Goal: Task Accomplishment & Management: Manage account settings

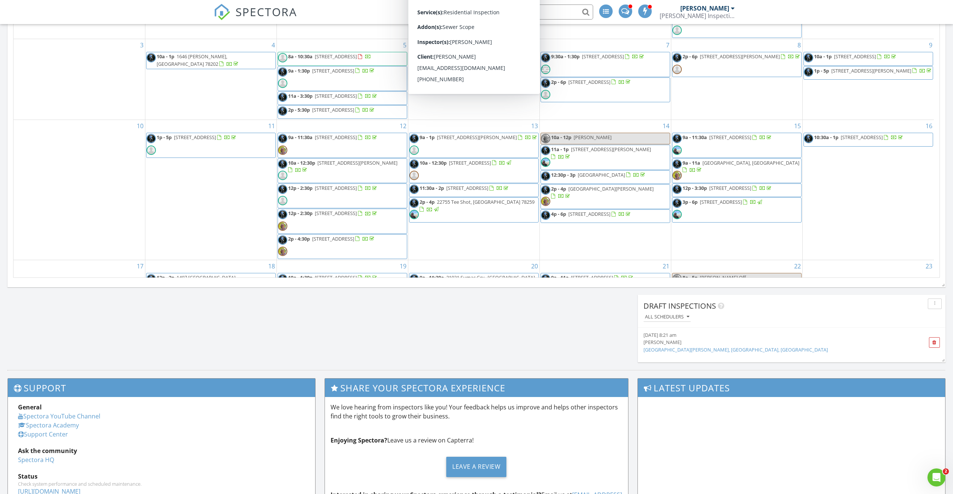
scroll to position [695, 965]
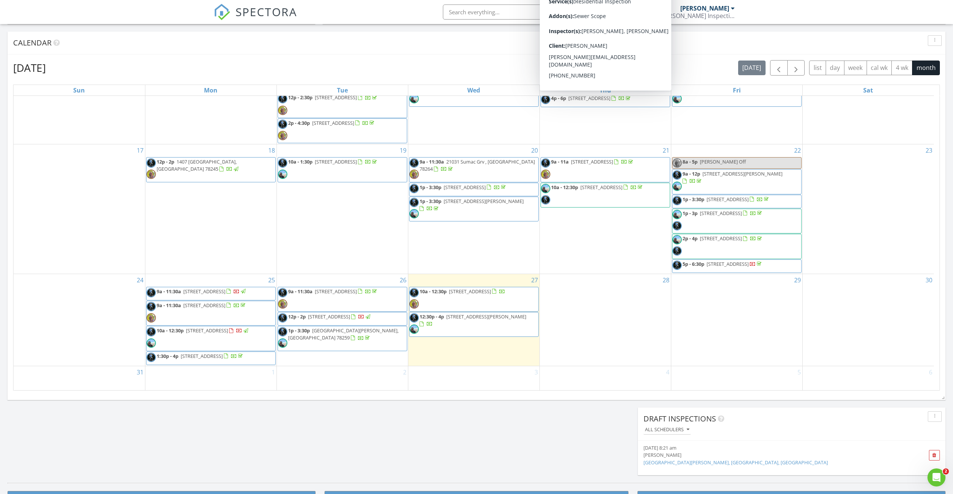
scroll to position [252, 0]
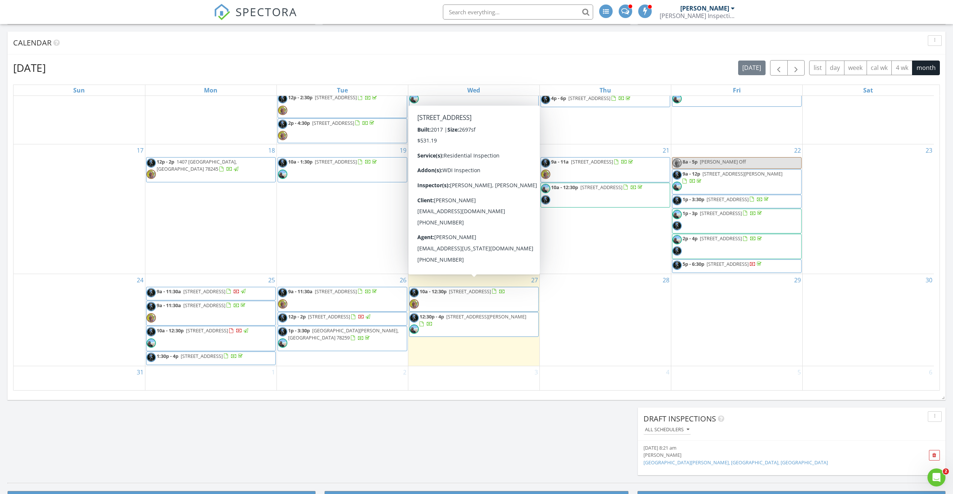
click at [481, 288] on span "11131 Pomona Park, San Antonio 78249" at bounding box center [470, 291] width 42 height 7
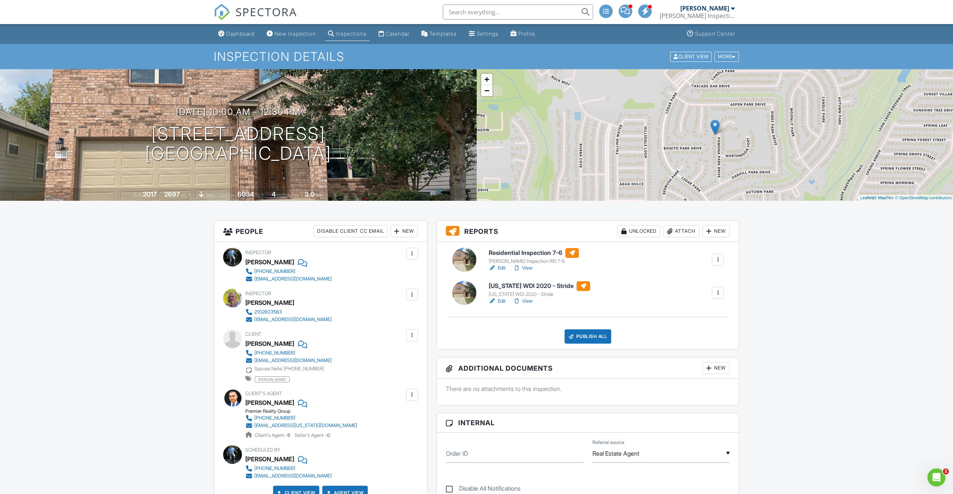
click at [499, 266] on link "Edit" at bounding box center [497, 268] width 17 height 8
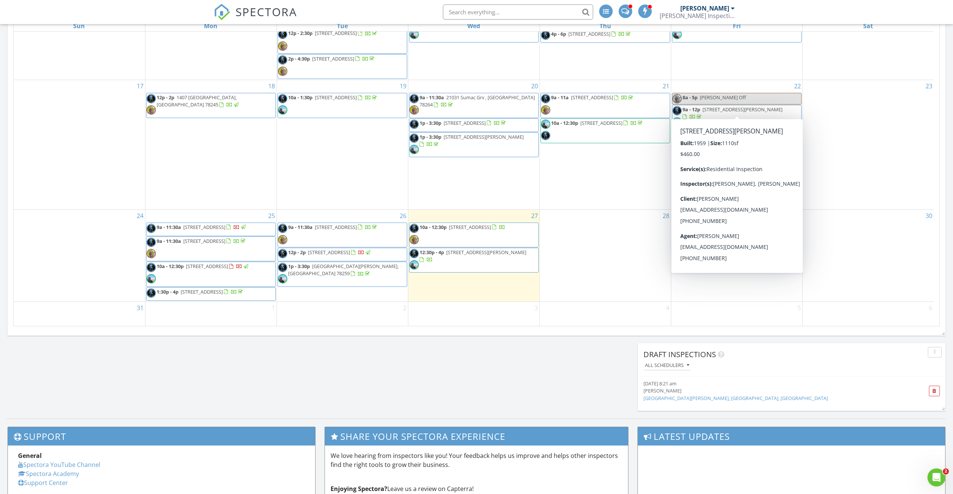
scroll to position [338, 0]
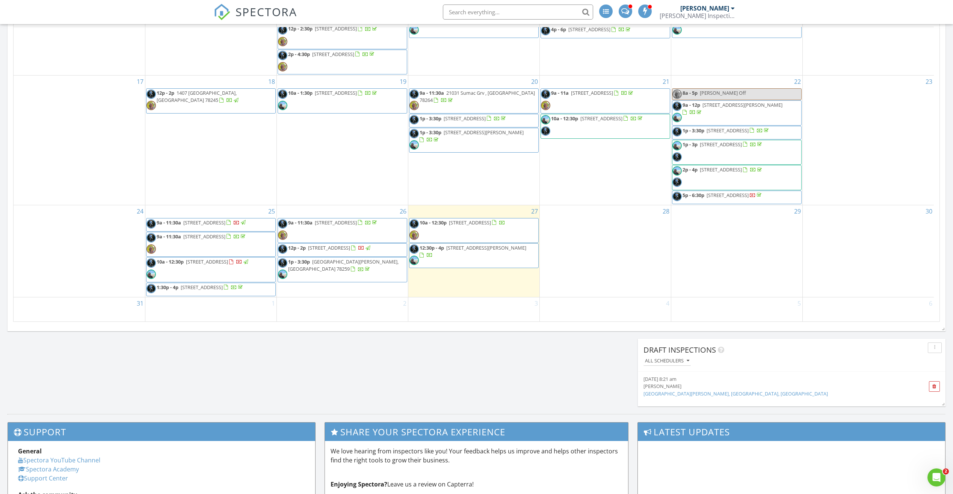
click at [470, 219] on span "[STREET_ADDRESS]" at bounding box center [470, 222] width 42 height 7
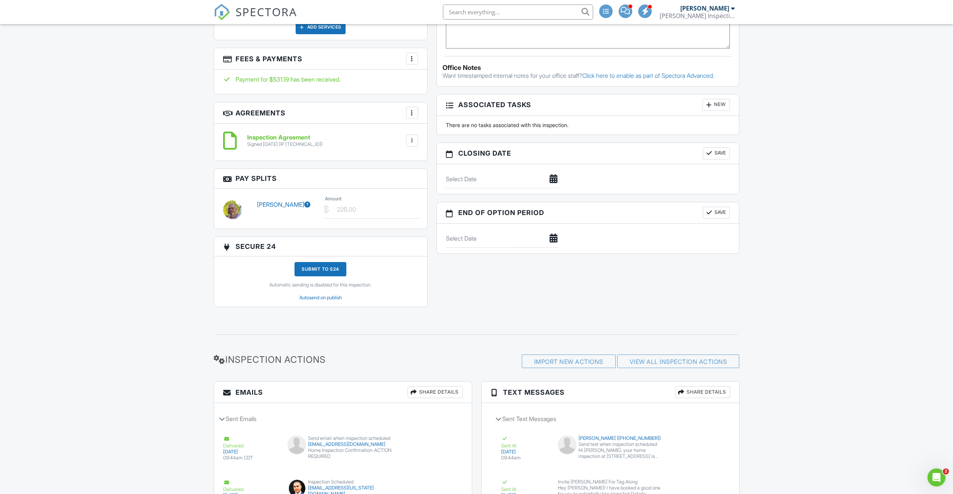
scroll to position [560, 0]
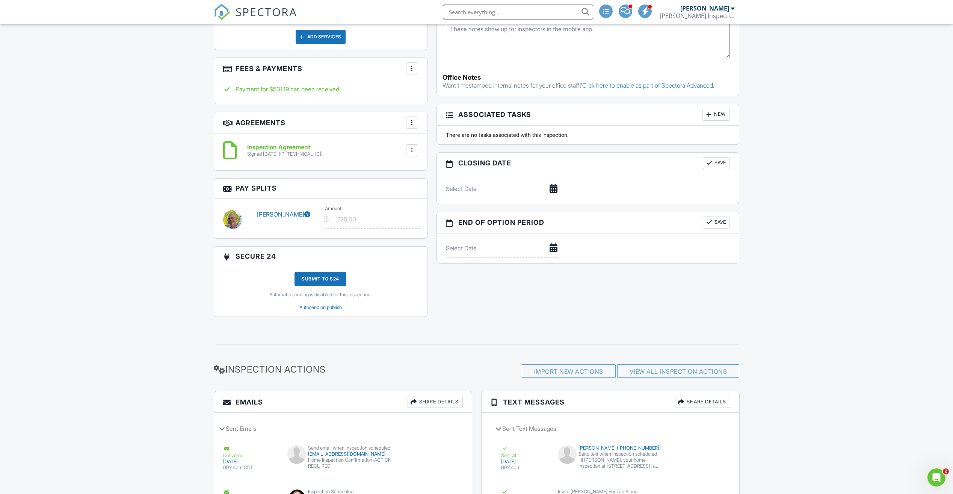
click at [277, 214] on link "[PERSON_NAME]" at bounding box center [283, 214] width 53 height 8
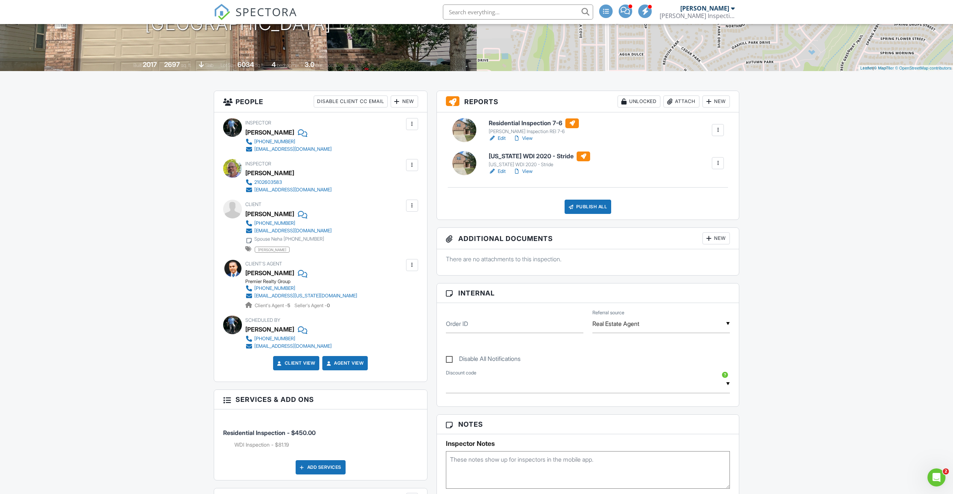
scroll to position [0, 0]
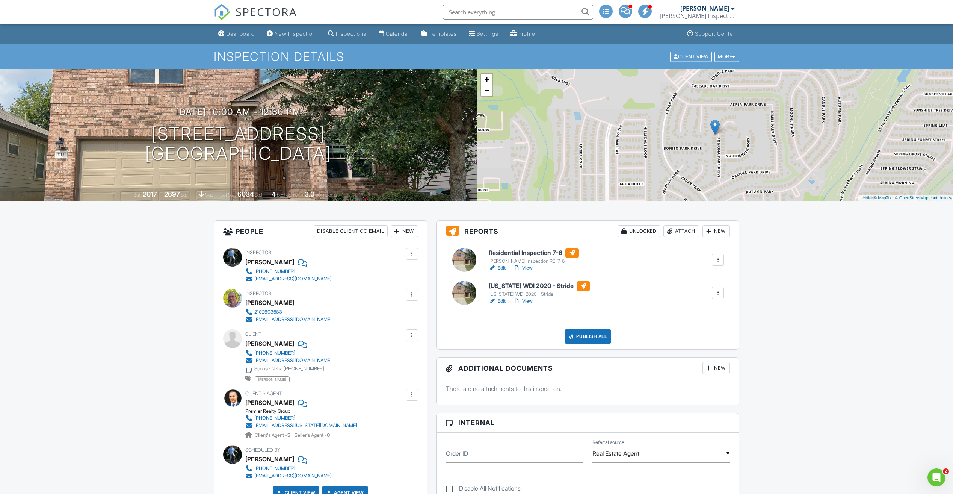
click at [243, 35] on div "Dashboard" at bounding box center [240, 33] width 29 height 6
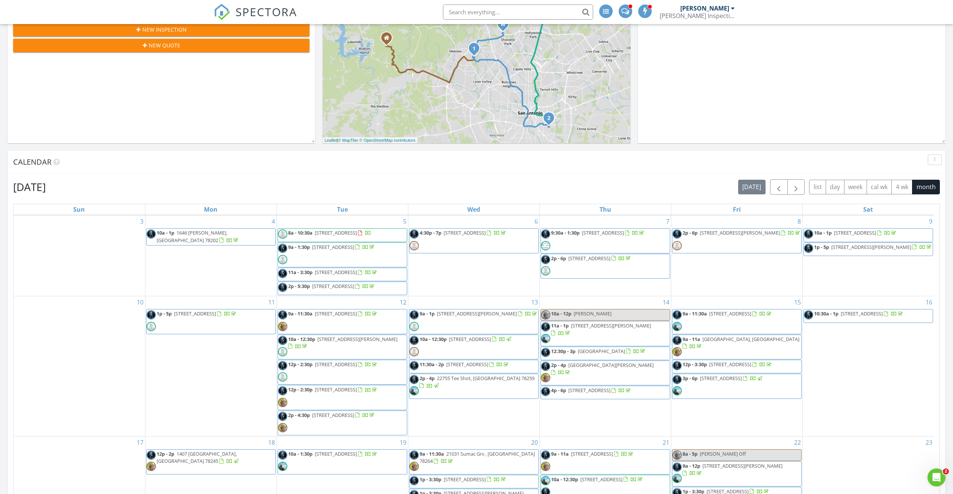
scroll to position [252, 0]
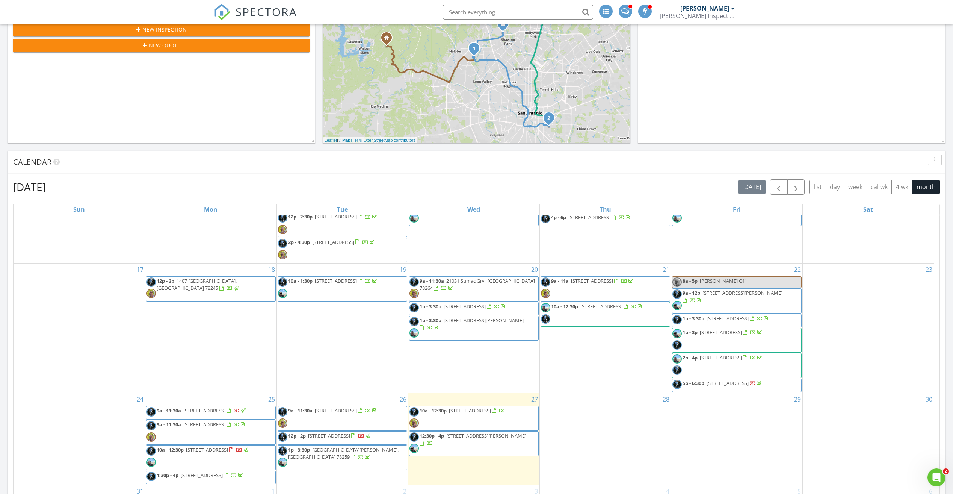
click at [341, 407] on span "[STREET_ADDRESS]" at bounding box center [336, 410] width 42 height 7
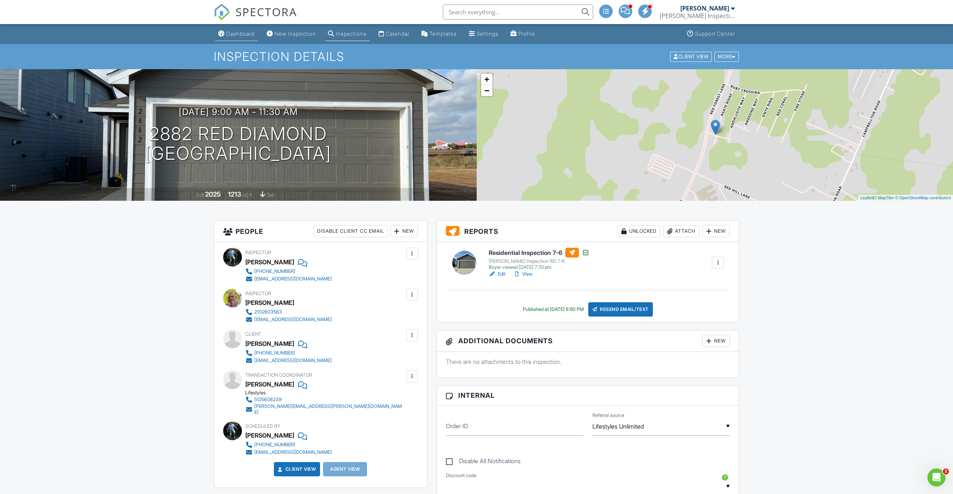
click at [239, 32] on div "Dashboard" at bounding box center [240, 33] width 29 height 6
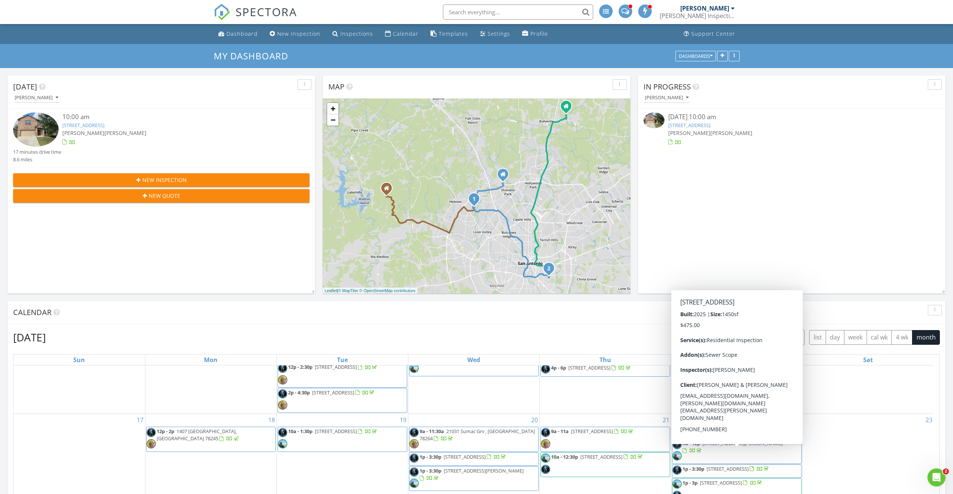
scroll to position [263, 0]
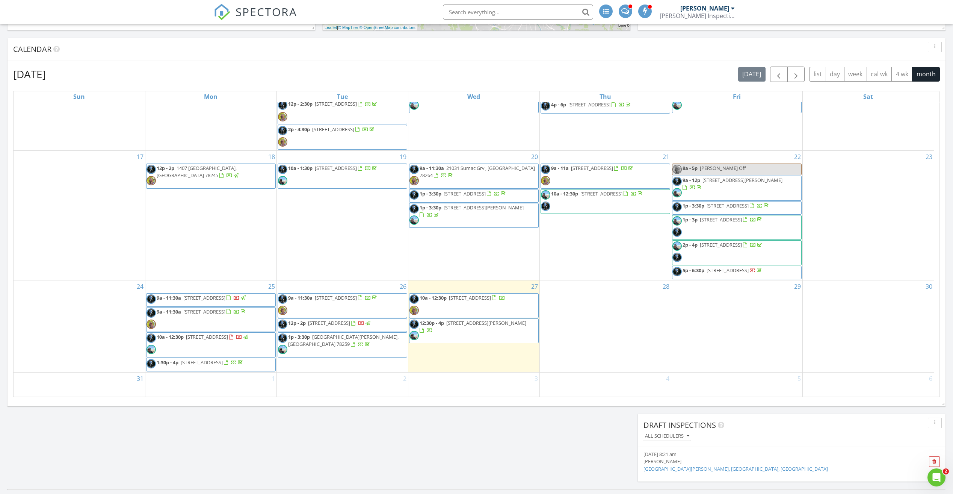
click at [470, 319] on span "[STREET_ADDRESS][PERSON_NAME]" at bounding box center [486, 322] width 80 height 7
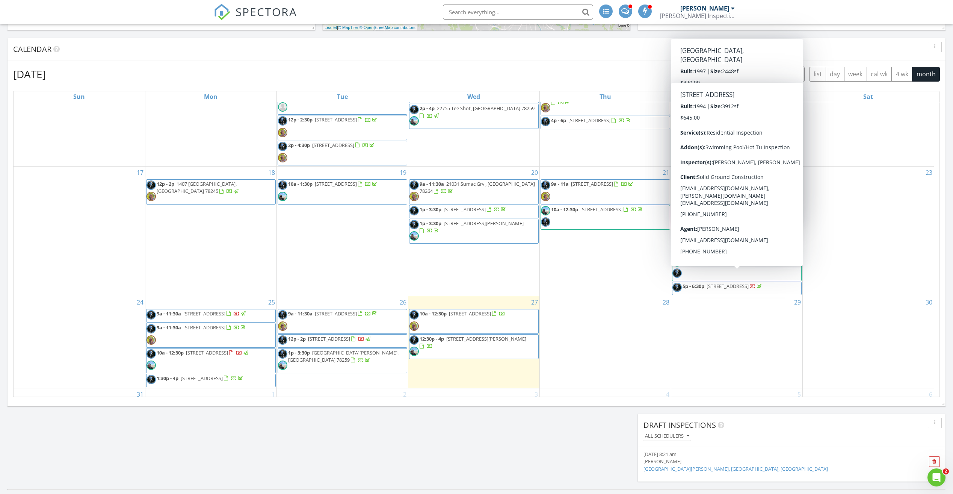
scroll to position [252, 0]
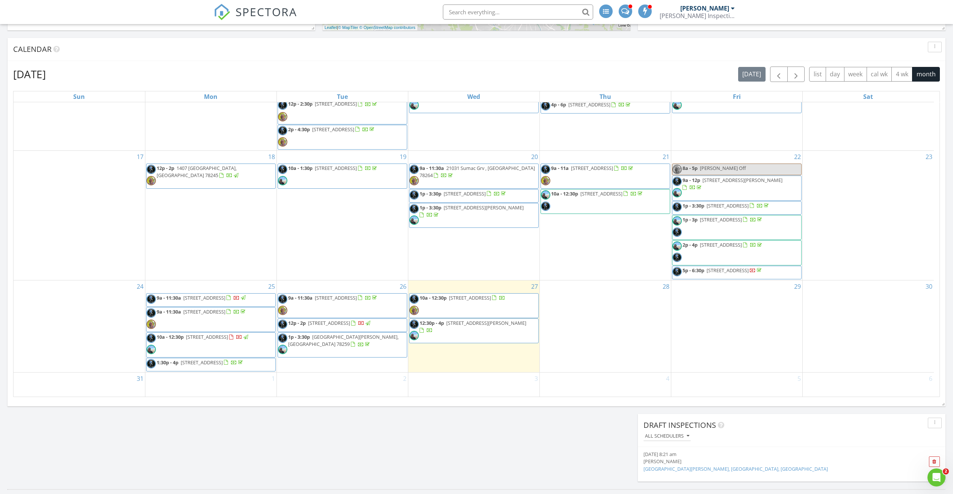
click at [471, 294] on span "[STREET_ADDRESS]" at bounding box center [470, 297] width 42 height 7
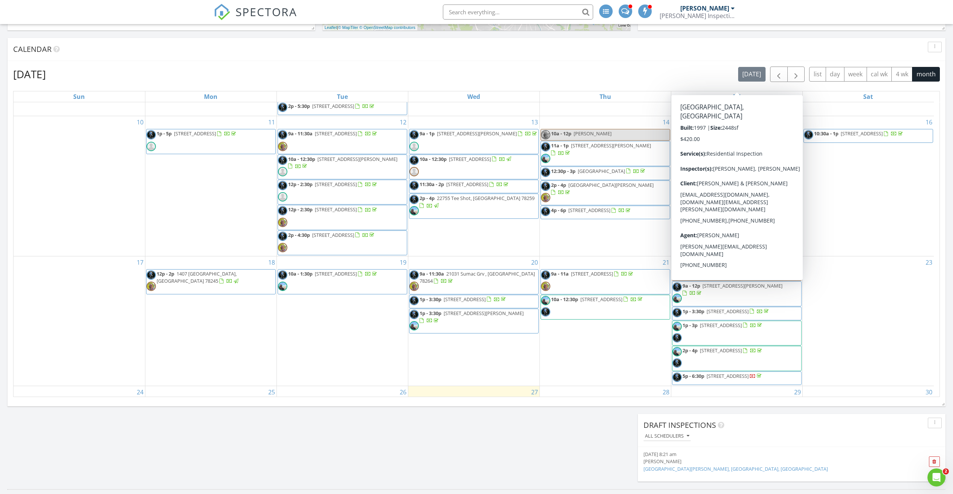
scroll to position [252, 0]
